Goal: Information Seeking & Learning: Learn about a topic

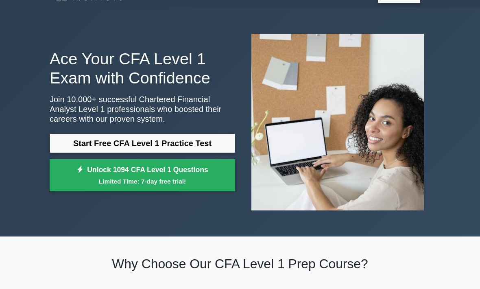
scroll to position [18, 0]
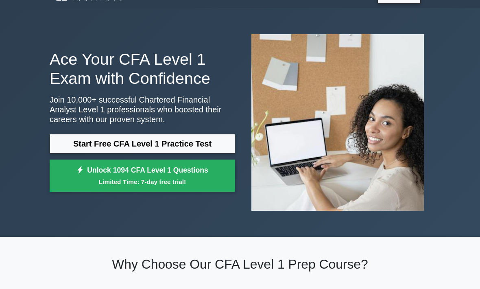
click at [107, 139] on link "Start Free CFA Level 1 Practice Test" at bounding box center [142, 144] width 185 height 20
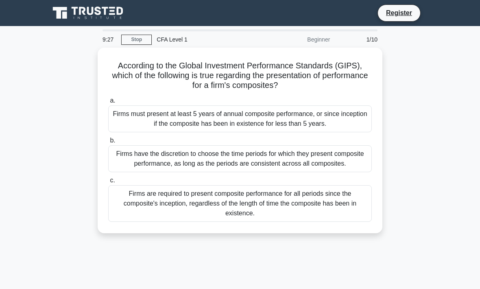
click at [346, 153] on div "Firms have the discretion to choose the time periods for which they present com…" at bounding box center [239, 158] width 263 height 27
click at [108, 143] on input "b. Firms have the discretion to choose the time periods for which they present …" at bounding box center [108, 140] width 0 height 5
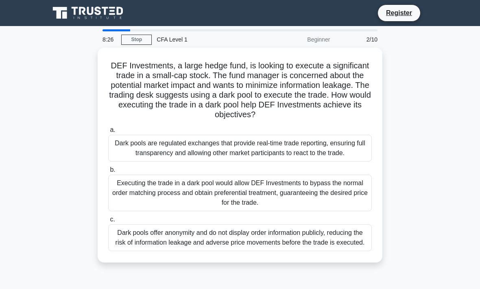
click at [152, 251] on div "Dark pools offer anonymity and do not display order information publicly, reduc…" at bounding box center [239, 237] width 263 height 27
click at [108, 222] on input "c. Dark pools offer anonymity and do not display order information publicly, re…" at bounding box center [108, 219] width 0 height 5
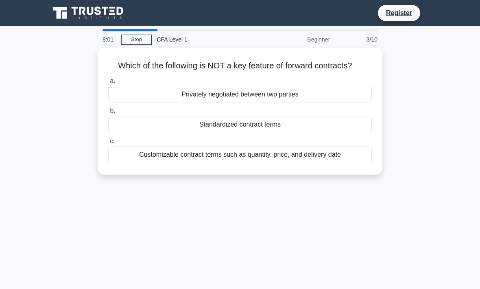
click at [120, 141] on div "a. Privately negotiated between two parties b. Standardized contract terms c." at bounding box center [239, 119] width 273 height 90
click at [125, 157] on div "Customizable contract terms such as quantity, price, and delivery date" at bounding box center [239, 154] width 263 height 17
click at [108, 144] on input "c. Customizable contract terms such as quantity, price, and delivery date" at bounding box center [108, 141] width 0 height 5
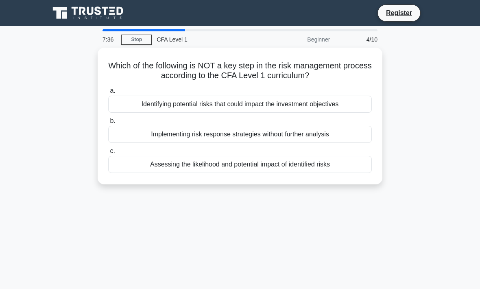
click at [128, 137] on div "Implementing risk response strategies without further analysis" at bounding box center [239, 134] width 263 height 17
click at [108, 124] on input "b. Implementing risk response strategies without further analysis" at bounding box center [108, 120] width 0 height 5
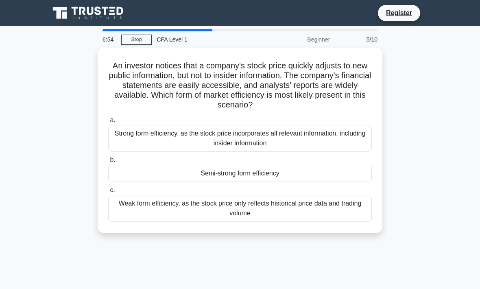
click at [339, 211] on div "Weak form efficiency, as the stock price only reflects historical price data an…" at bounding box center [239, 208] width 263 height 27
click at [108, 193] on input "c. Weak form efficiency, as the stock price only reflects historical price data…" at bounding box center [108, 189] width 0 height 5
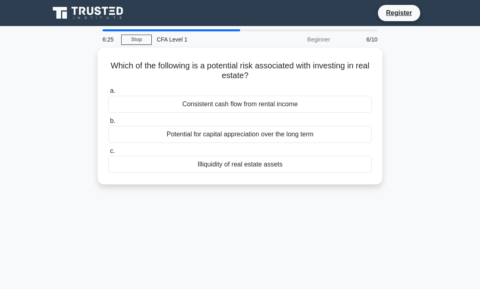
click at [344, 163] on div "Illiquidity of real estate assets" at bounding box center [239, 164] width 263 height 17
click at [108, 154] on input "c. Illiquidity of real estate assets" at bounding box center [108, 150] width 0 height 5
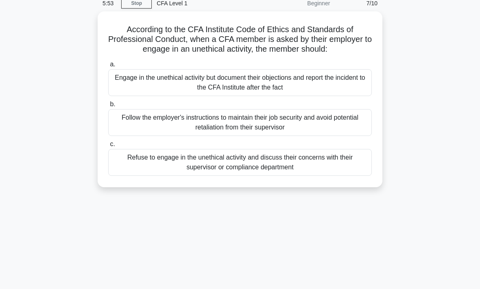
scroll to position [37, 0]
click at [313, 175] on div "Refuse to engage in the unethical activity and discuss their concerns with thei…" at bounding box center [239, 161] width 263 height 27
click at [108, 146] on input "c. Refuse to engage in the unethical activity and discuss their concerns with t…" at bounding box center [108, 143] width 0 height 5
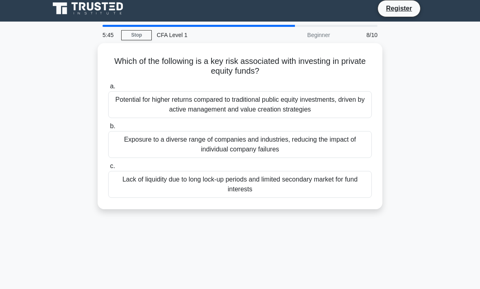
scroll to position [0, 0]
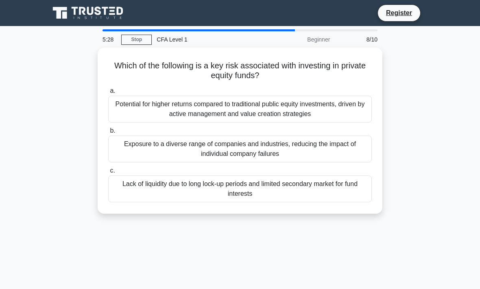
click at [277, 102] on div "Potential for higher returns compared to traditional public equity investments,…" at bounding box center [239, 109] width 263 height 27
click at [108, 94] on input "a. Potential for higher returns compared to traditional public equity investmen…" at bounding box center [108, 90] width 0 height 5
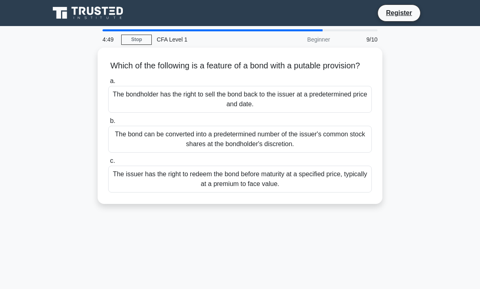
click at [287, 183] on div "The issuer has the right to redeem the bond before maturity at a specified pric…" at bounding box center [239, 178] width 263 height 27
click at [108, 163] on input "c. The issuer has the right to redeem the bond before maturity at a specified p…" at bounding box center [108, 160] width 0 height 5
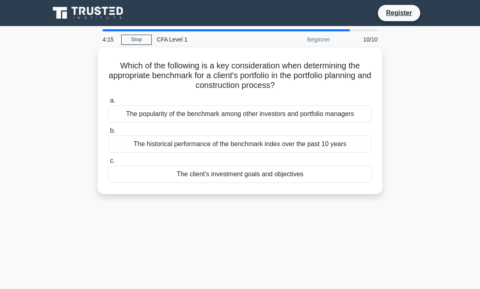
click at [328, 183] on div "The client's investment goals and objectives" at bounding box center [239, 173] width 263 height 17
click at [108, 163] on input "c. The client's investment goals and objectives" at bounding box center [108, 160] width 0 height 5
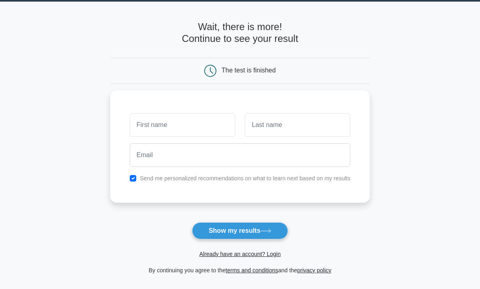
scroll to position [33, 0]
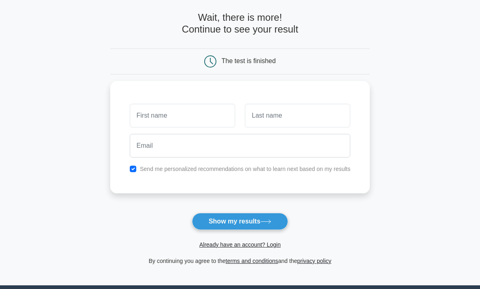
click at [268, 245] on link "Already have an account? Login" at bounding box center [239, 244] width 81 height 7
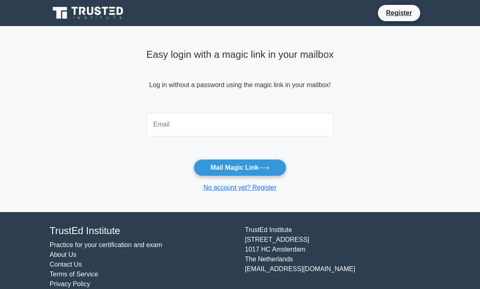
click at [264, 118] on input "email" at bounding box center [239, 125] width 187 height 24
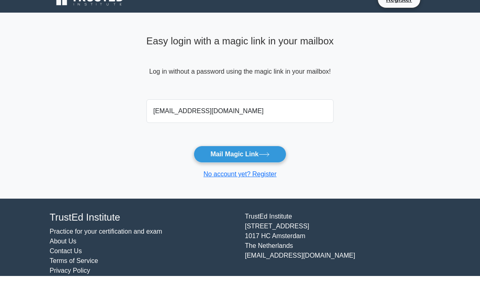
type input "[EMAIL_ADDRESS][DOMAIN_NAME]"
click at [333, 87] on div "Easy login with a magic link in your mailbox Log in without a password using th…" at bounding box center [239, 78] width 187 height 64
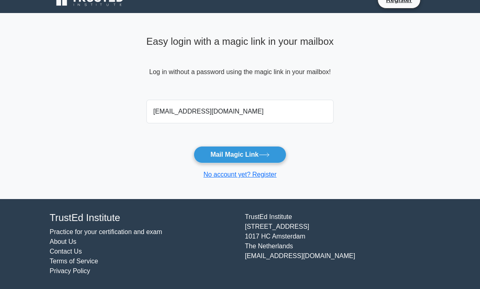
click at [272, 149] on button "Mail Magic Link" at bounding box center [240, 154] width 92 height 17
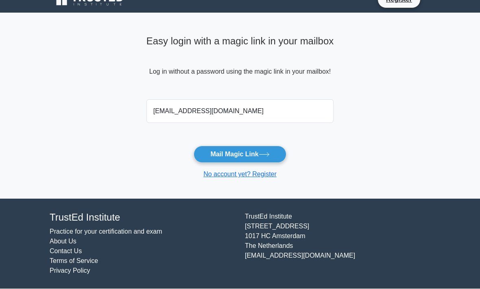
scroll to position [0, 0]
